Goal: Task Accomplishment & Management: Use online tool/utility

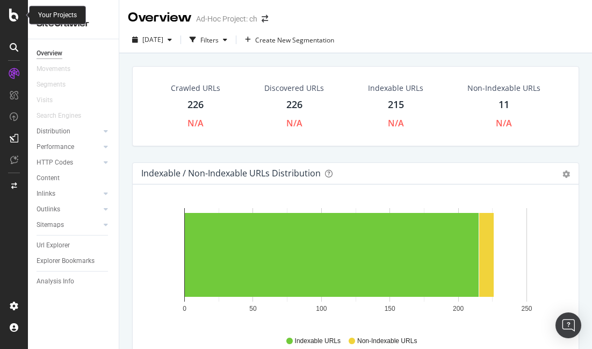
click at [17, 9] on icon at bounding box center [14, 15] width 10 height 13
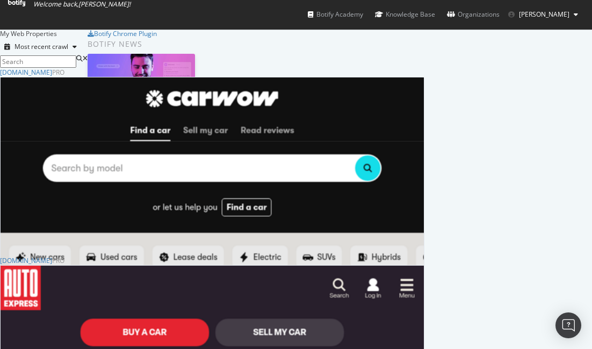
scroll to position [188, 0]
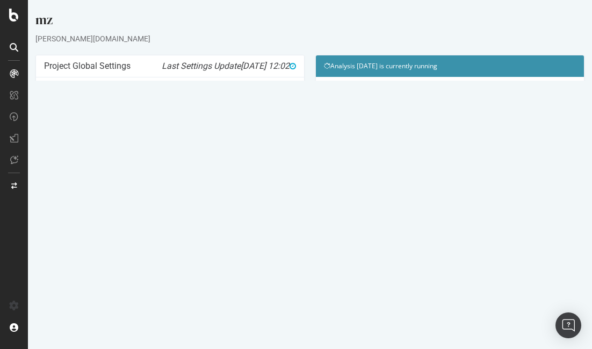
click at [445, 216] on link "Watch Live Stats" at bounding box center [450, 224] width 73 height 17
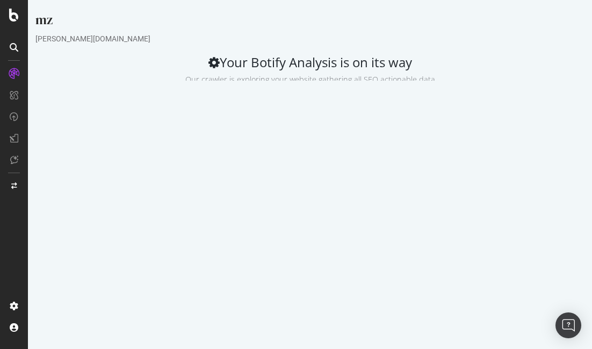
click at [15, 40] on div at bounding box center [13, 47] width 17 height 17
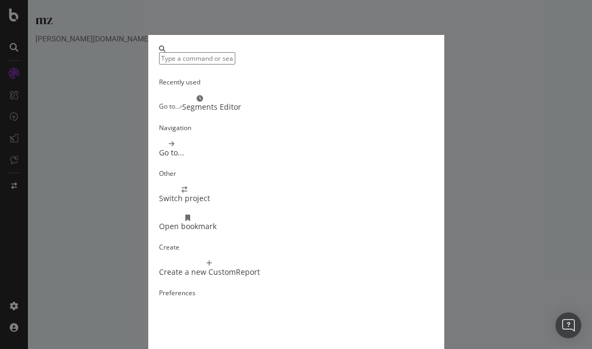
click at [36, 102] on div "Recently used Go to... › Segments Editor Navigation Go to... Other Switch proje…" at bounding box center [296, 174] width 592 height 349
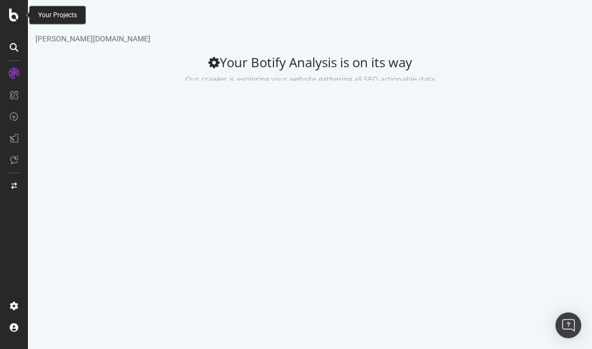
click at [15, 16] on icon at bounding box center [14, 15] width 10 height 13
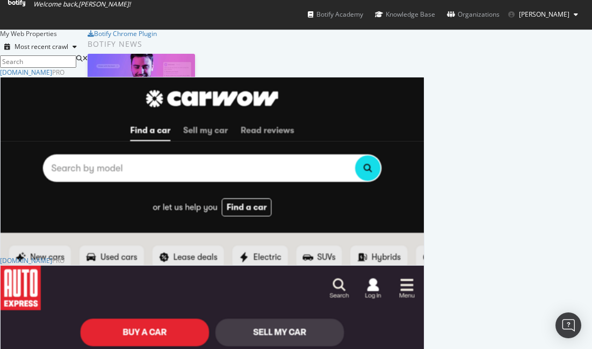
scroll to position [215, 0]
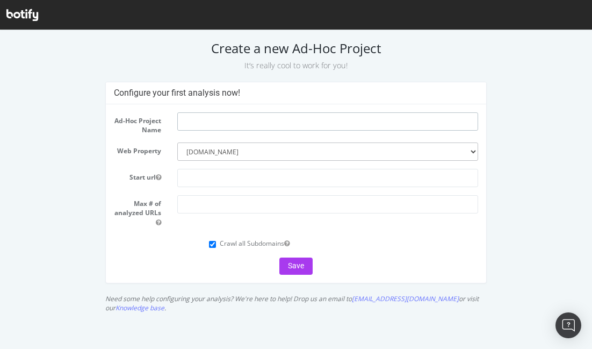
click at [229, 125] on input "text" at bounding box center [327, 121] width 300 height 18
type input "sb"
click at [221, 177] on input "text" at bounding box center [327, 178] width 300 height 18
paste input "[URL][DOMAIN_NAME]"
type input "[URL][DOMAIN_NAME]"
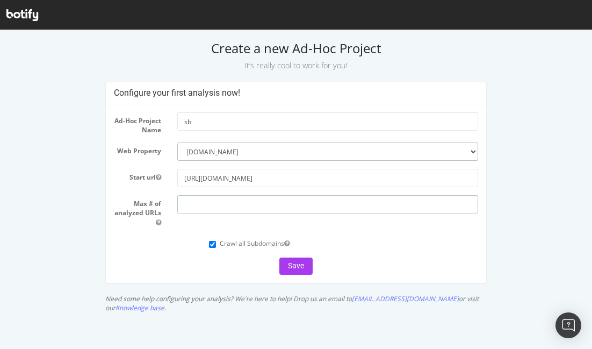
click at [224, 210] on input "number" at bounding box center [327, 204] width 300 height 18
click at [196, 204] on input "100000" at bounding box center [327, 204] width 300 height 18
type input "100000"
click at [300, 268] on button "Save" at bounding box center [295, 265] width 33 height 17
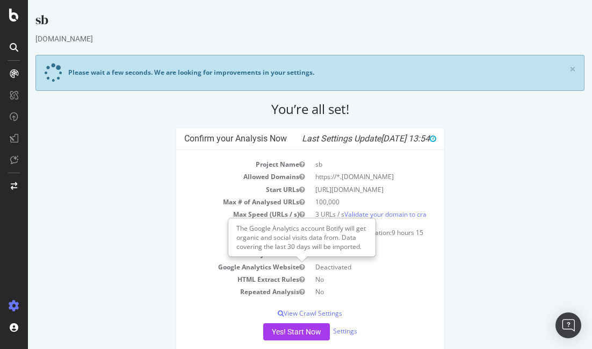
scroll to position [19, 0]
